Goal: Task Accomplishment & Management: Manage account settings

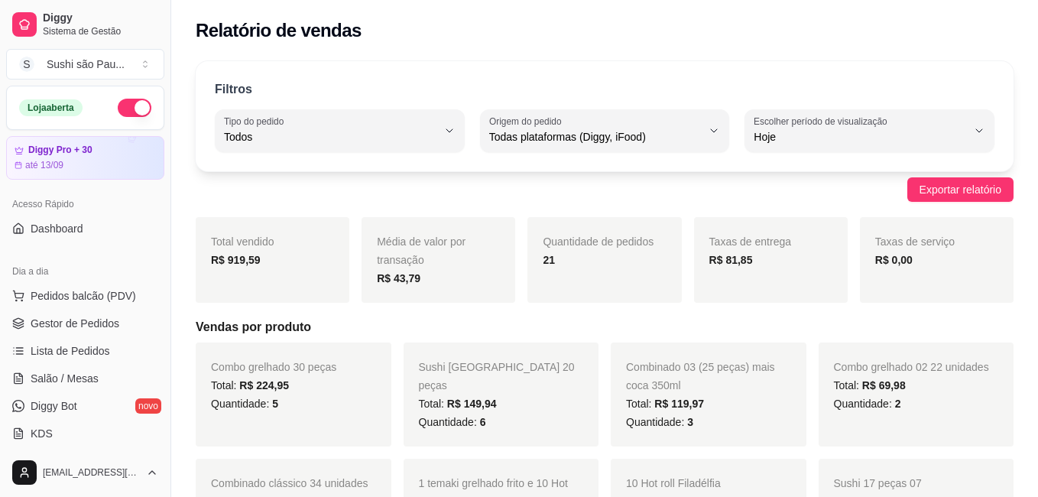
select select "ALL"
select select "0"
click at [67, 325] on span "Gestor de Pedidos" at bounding box center [75, 323] width 89 height 15
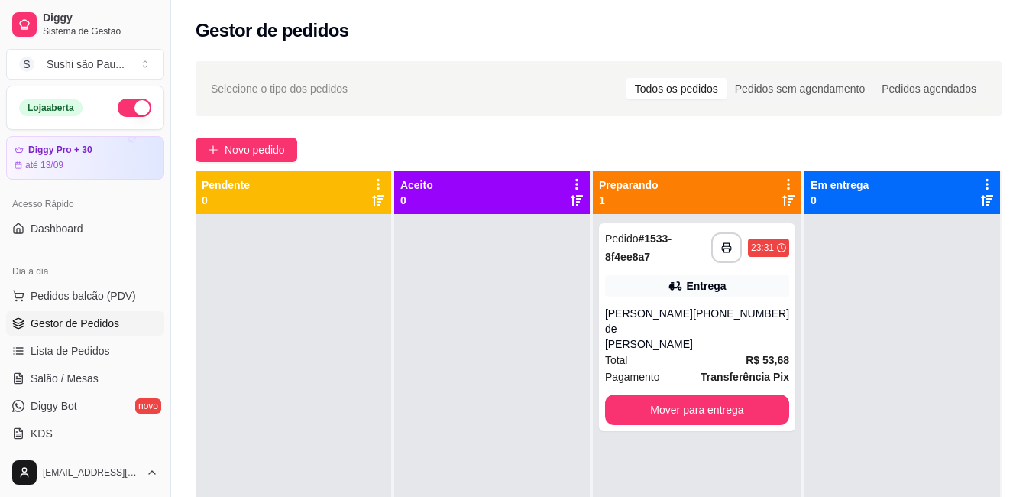
click at [843, 336] on div at bounding box center [903, 462] width 196 height 497
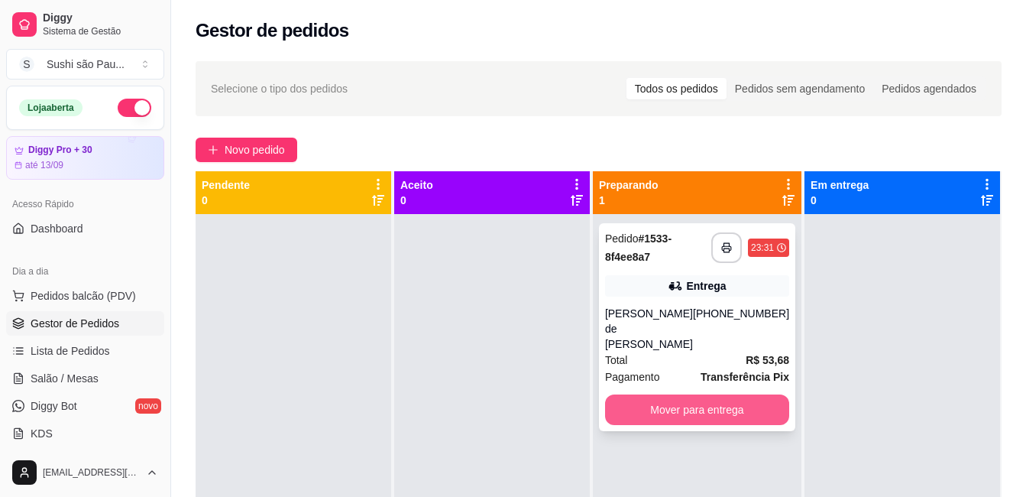
click at [702, 400] on button "Mover para entrega" at bounding box center [697, 409] width 184 height 31
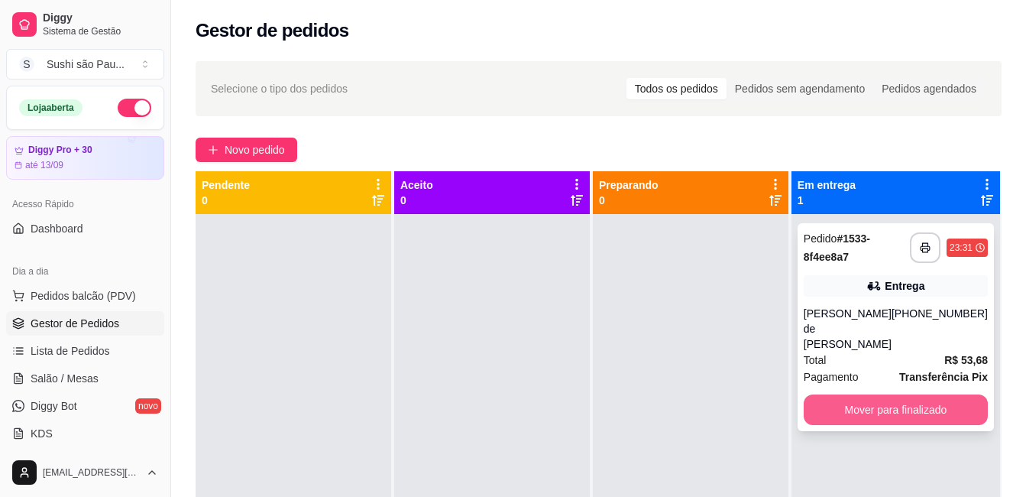
click at [913, 401] on button "Mover para finalizado" at bounding box center [896, 409] width 184 height 31
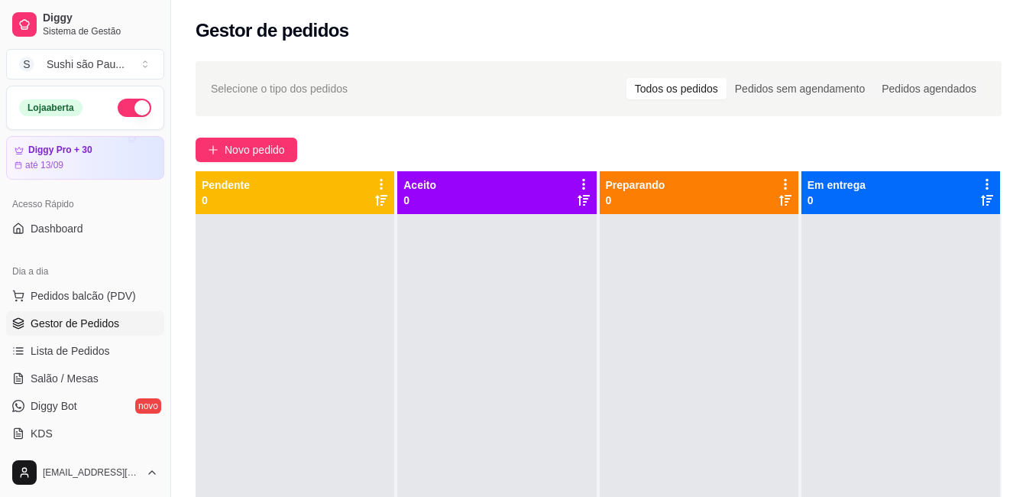
click at [802, 406] on div at bounding box center [901, 462] width 199 height 497
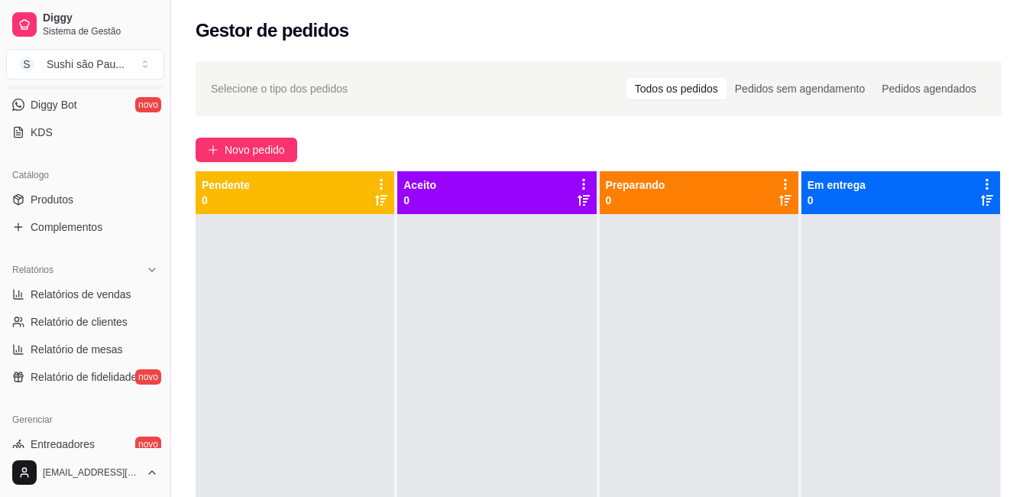
scroll to position [306, 0]
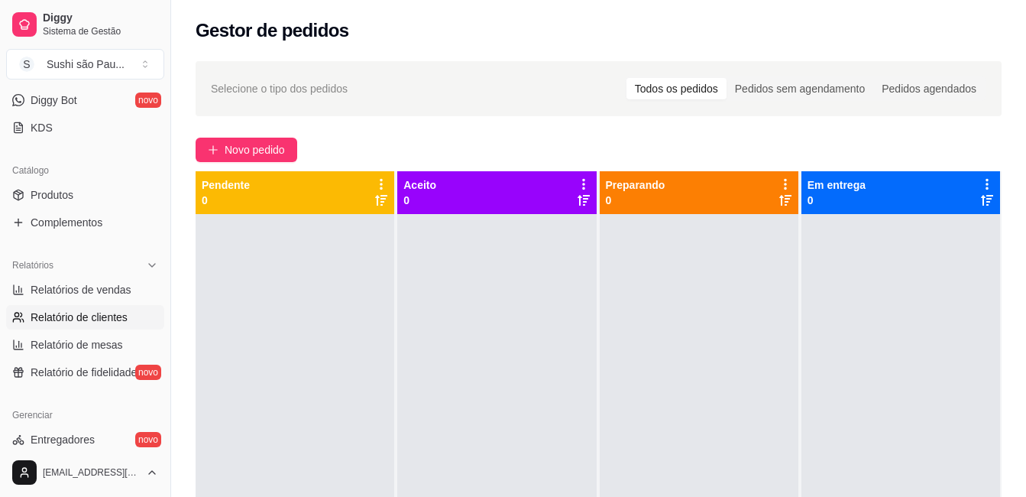
click at [107, 316] on span "Relatório de clientes" at bounding box center [79, 316] width 97 height 15
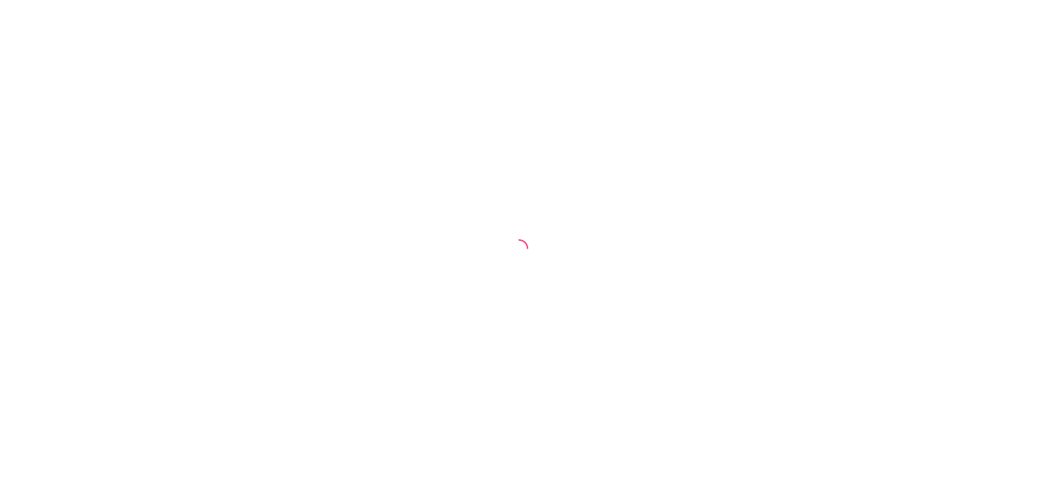
select select "30"
select select "HIGHEST_TOTAL_SPENT_WITH_ORDERS"
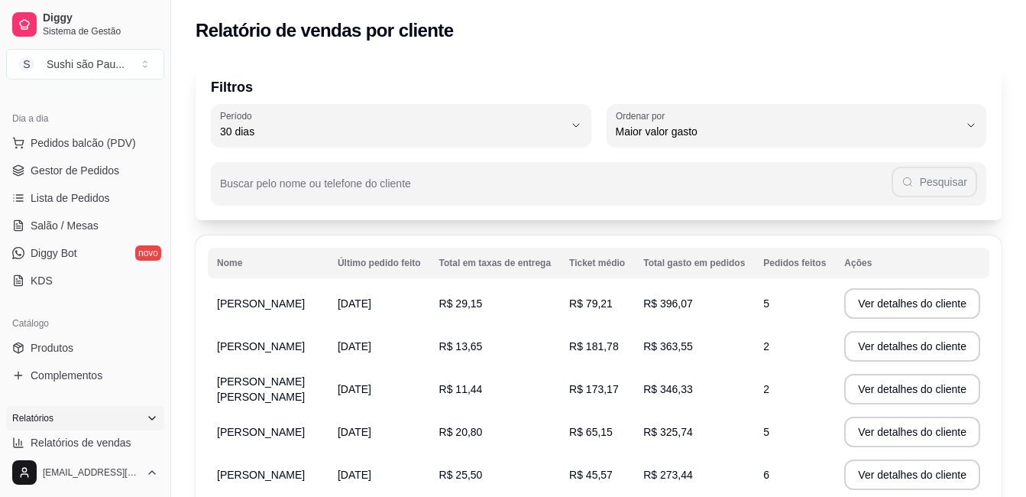
scroll to position [306, 0]
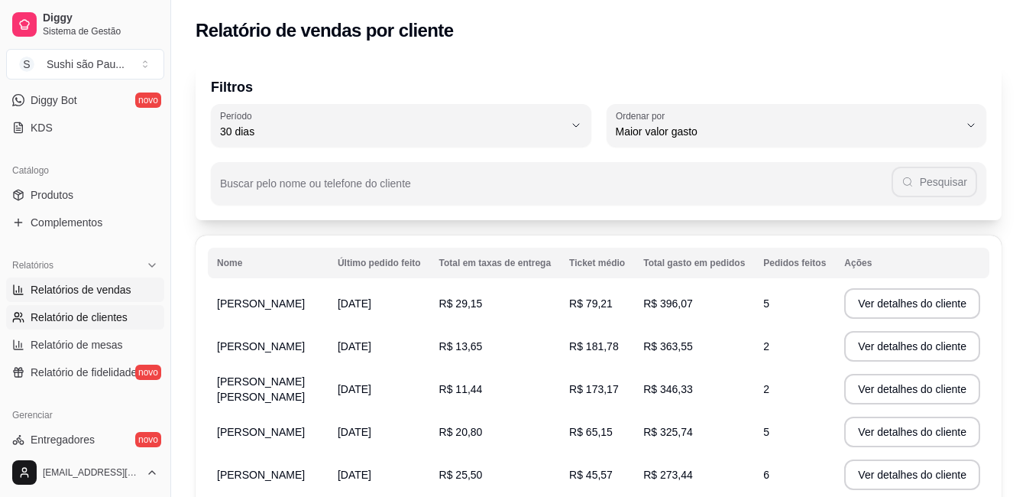
click at [103, 280] on link "Relatórios de vendas" at bounding box center [85, 289] width 158 height 24
select select "ALL"
select select "0"
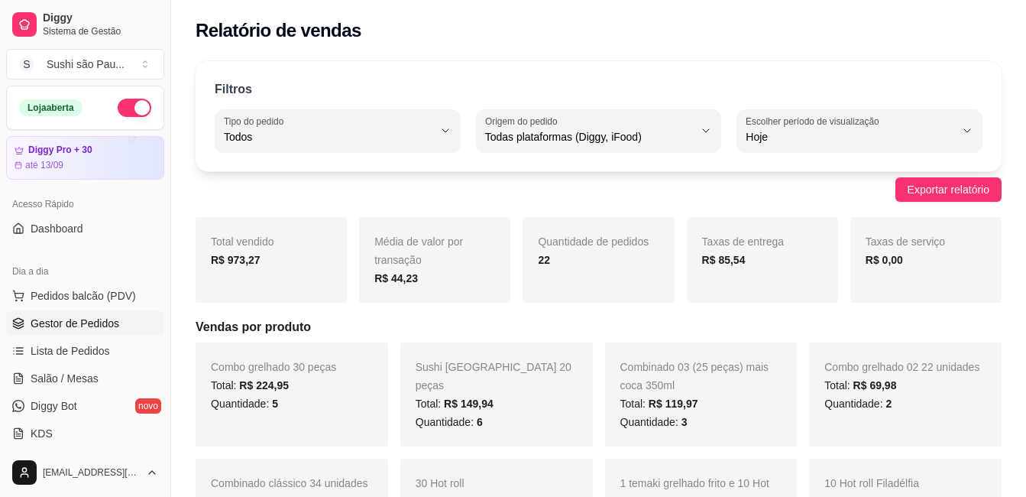
click at [84, 312] on link "Gestor de Pedidos" at bounding box center [85, 323] width 158 height 24
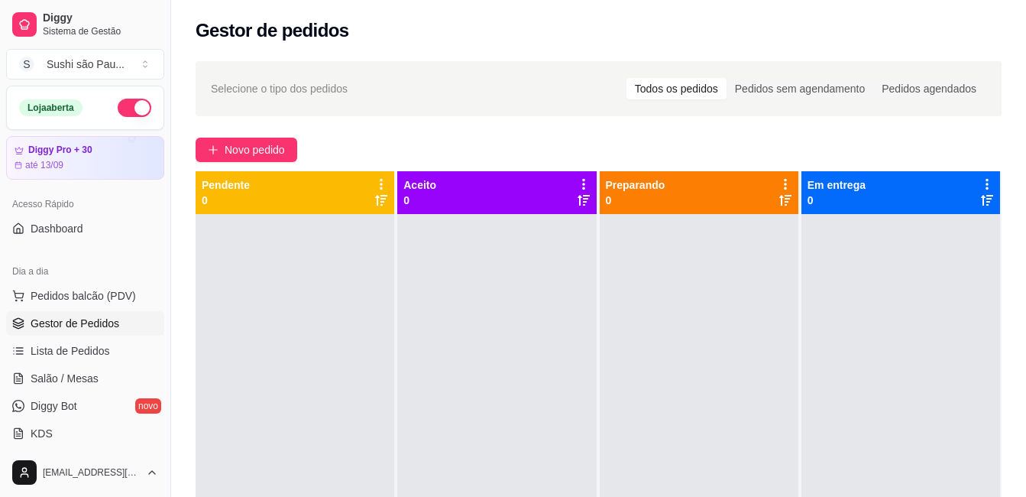
click at [120, 109] on button "button" at bounding box center [135, 108] width 34 height 18
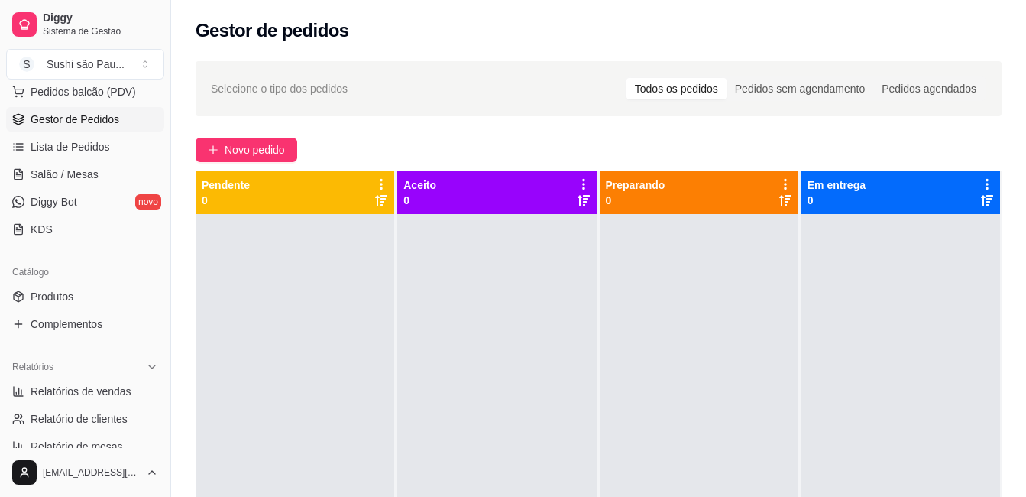
scroll to position [229, 0]
